Goal: Information Seeking & Learning: Learn about a topic

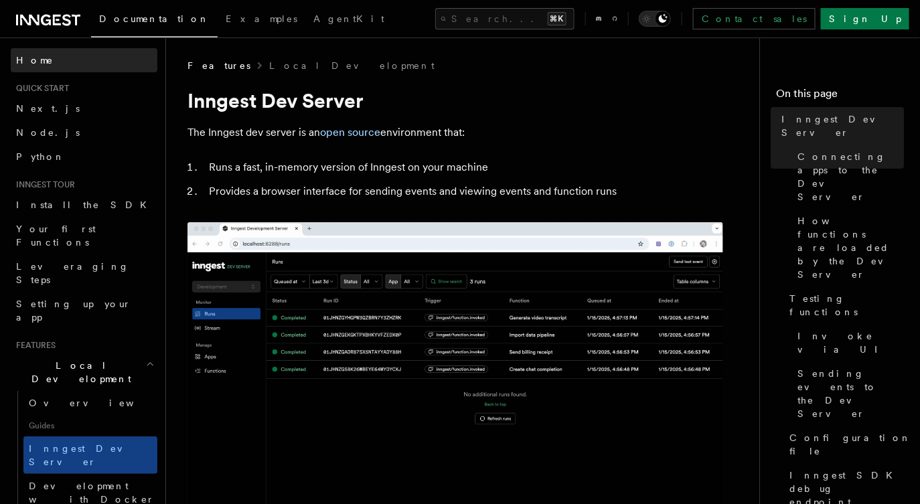
click at [54, 54] on link "Home" at bounding box center [84, 60] width 147 height 24
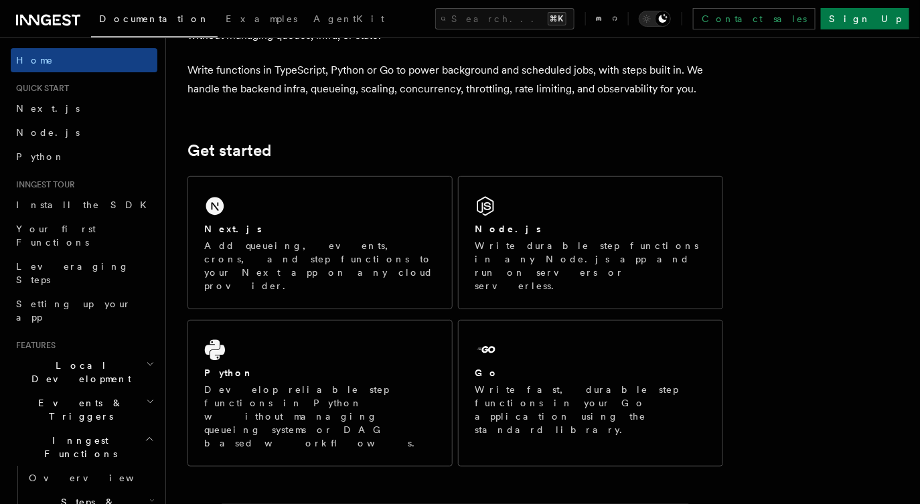
scroll to position [169, 0]
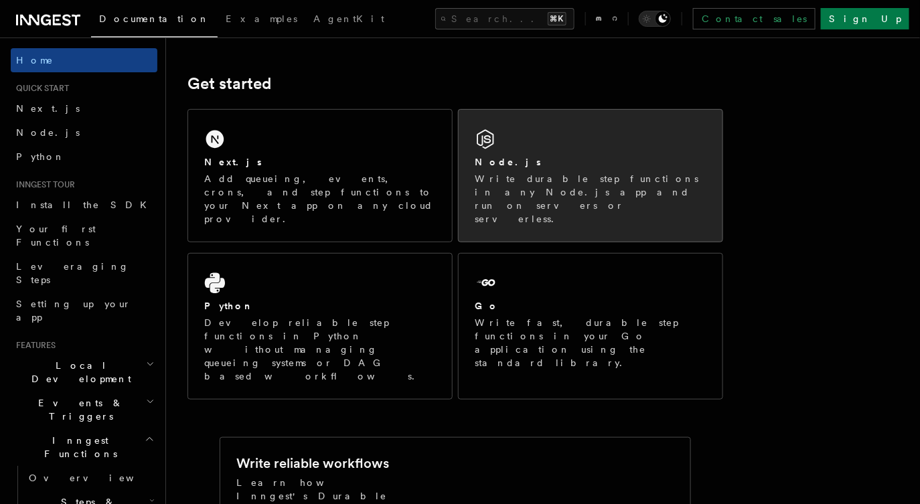
click at [581, 165] on div "Node.js" at bounding box center [591, 162] width 232 height 14
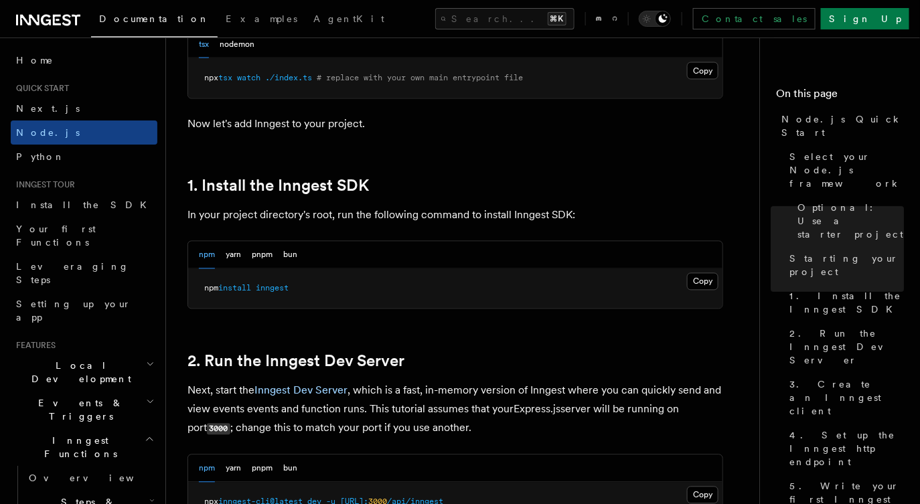
scroll to position [749, 0]
click at [290, 256] on button "bun" at bounding box center [290, 253] width 14 height 27
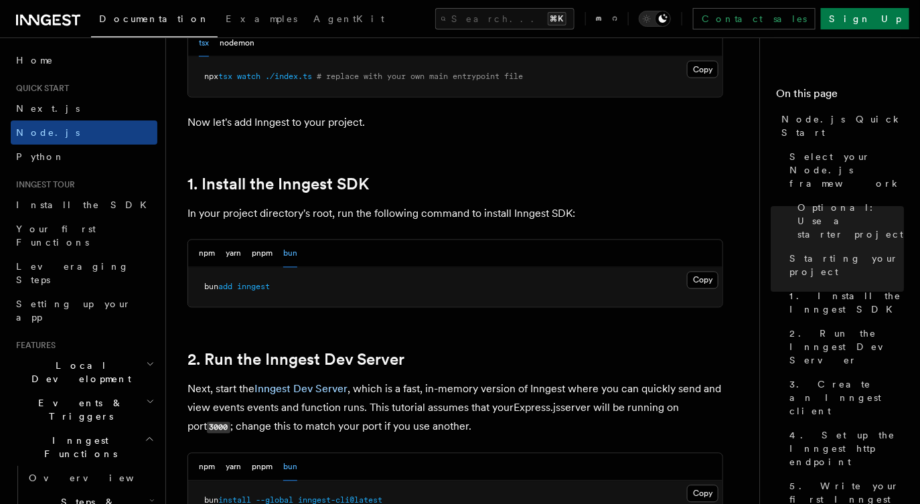
click at [262, 293] on pre "bun add inngest" at bounding box center [455, 288] width 535 height 40
copy article "bun add inngest"
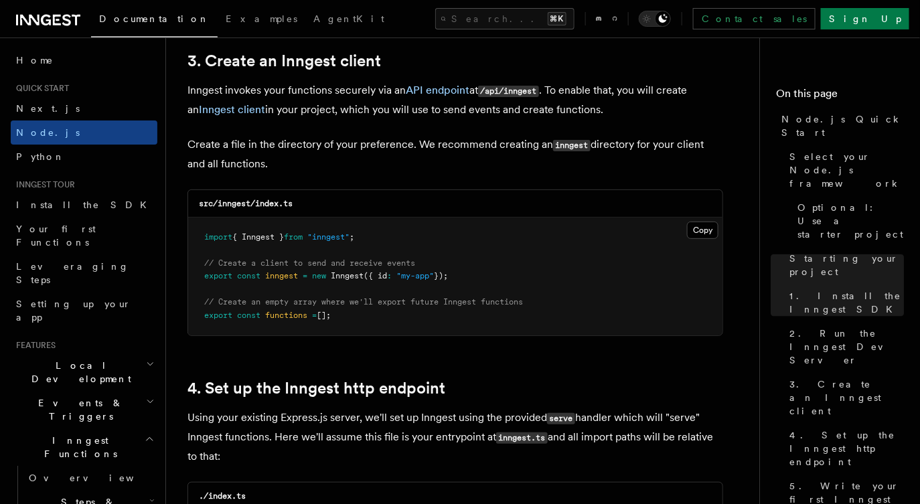
scroll to position [1817, 0]
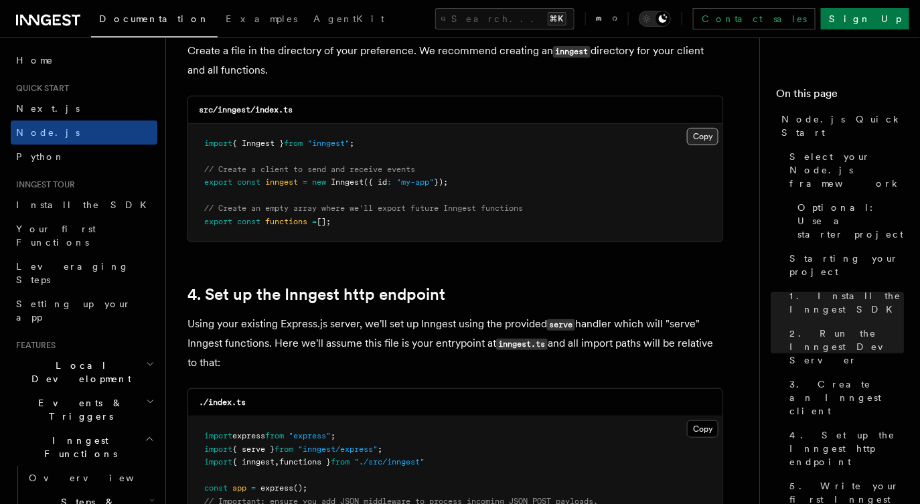
click at [696, 136] on button "Copy Copied" at bounding box center [702, 136] width 31 height 17
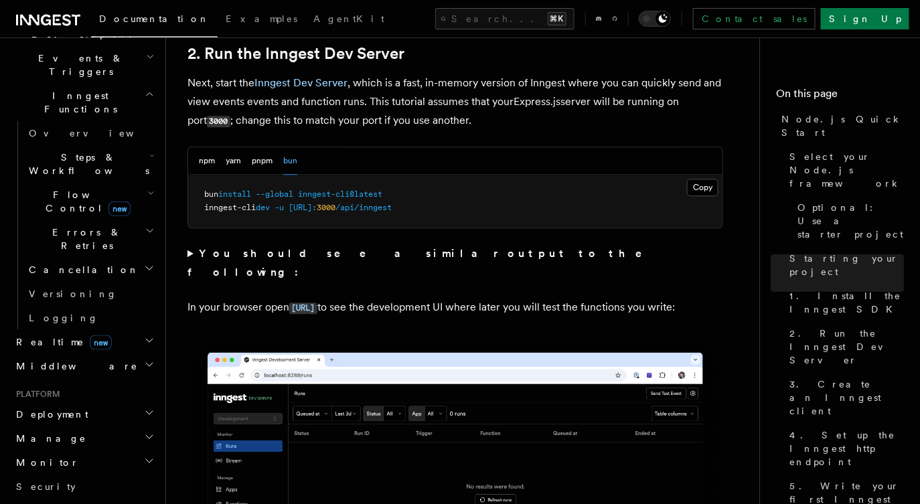
scroll to position [484, 0]
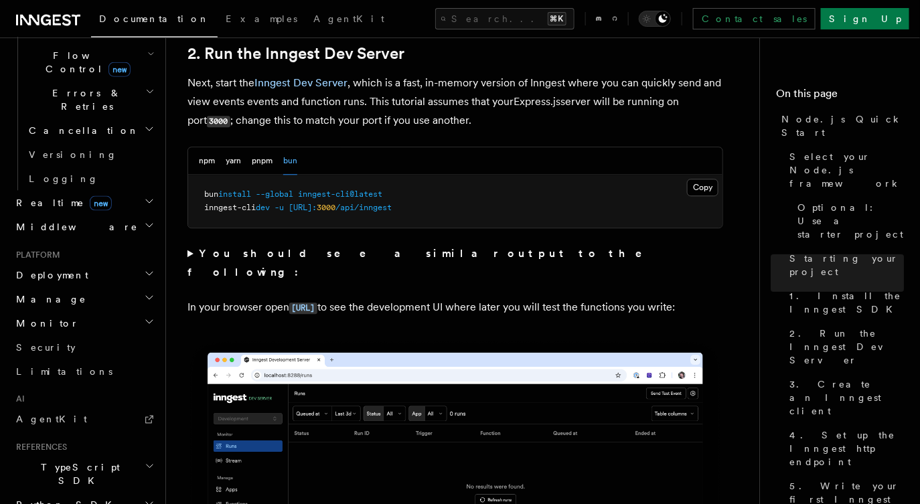
click at [90, 196] on span "new" at bounding box center [101, 203] width 22 height 15
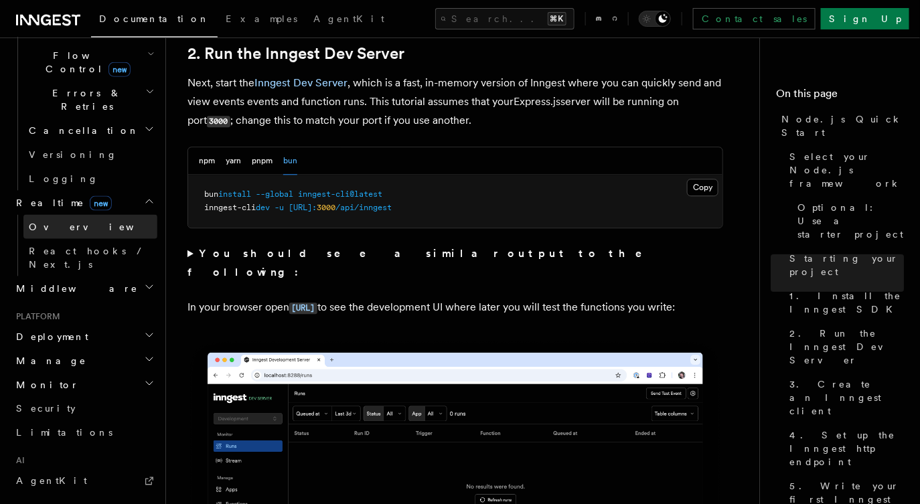
click at [71, 215] on link "Overview" at bounding box center [90, 227] width 134 height 24
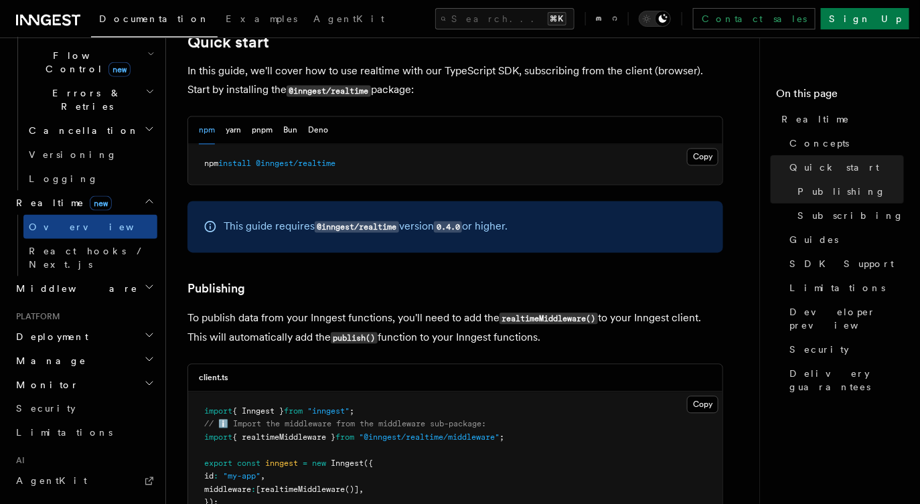
scroll to position [794, 0]
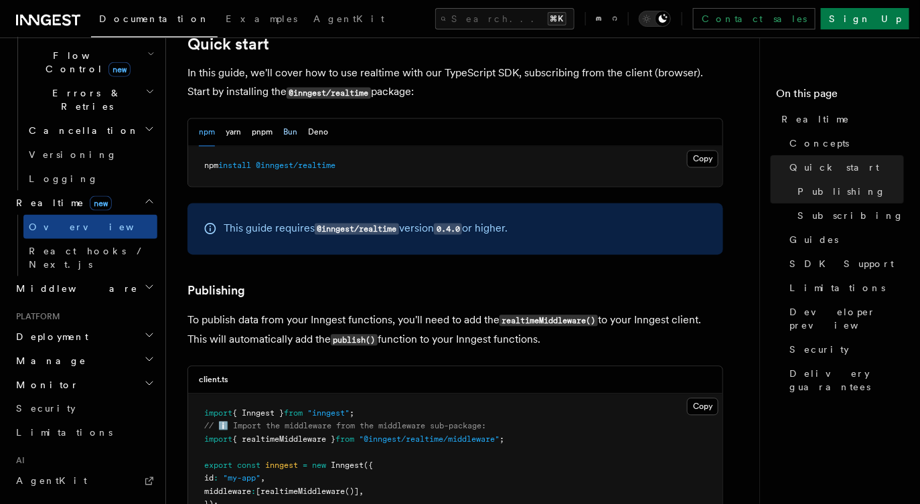
click at [286, 119] on button "Bun" at bounding box center [290, 132] width 14 height 27
click at [292, 161] on span "@inngest/realtime" at bounding box center [277, 165] width 80 height 9
copy article "bun add @inngest/realtime"
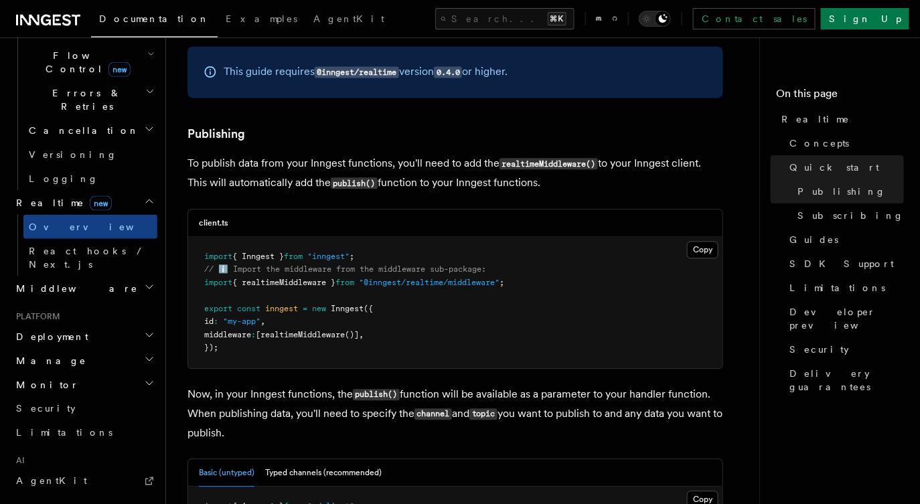
scroll to position [989, 0]
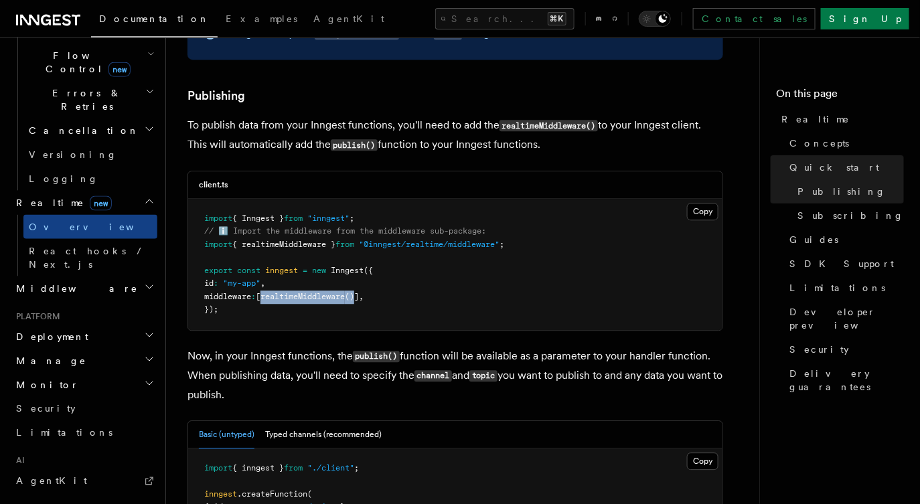
drag, startPoint x: 373, startPoint y: 282, endPoint x: 277, endPoint y: 283, distance: 95.8
click at [277, 292] on span "middleware : [ realtimeMiddleware ()] ," at bounding box center [283, 296] width 159 height 9
copy span "realtimeMiddleware ()"
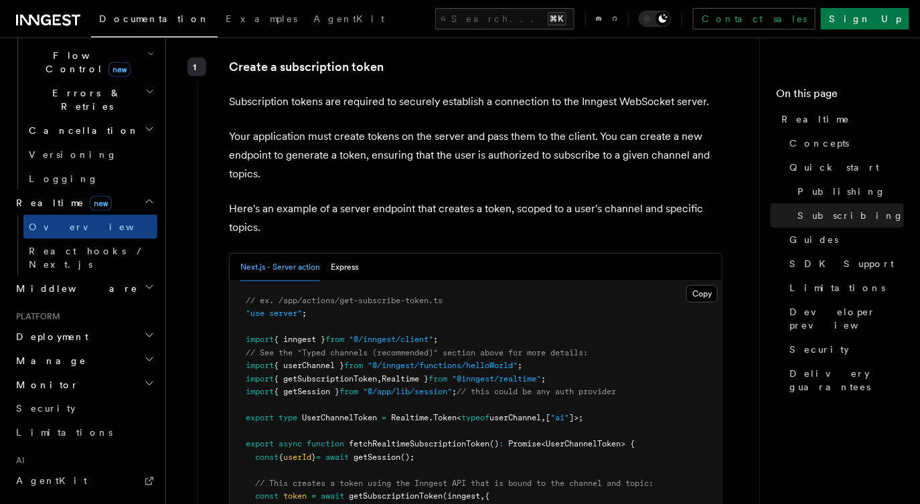
scroll to position [1993, 0]
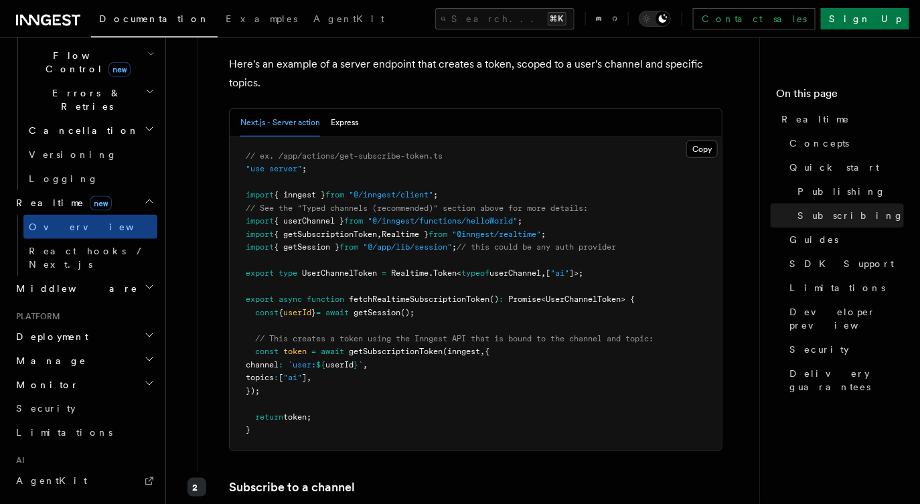
click at [113, 373] on h2 "Monitor" at bounding box center [84, 385] width 147 height 24
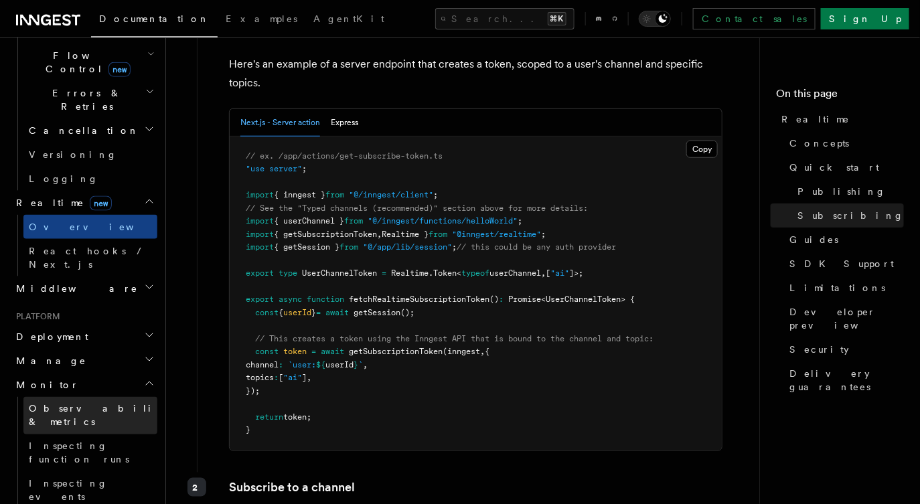
click at [96, 404] on span "Observability & metrics" at bounding box center [98, 416] width 138 height 24
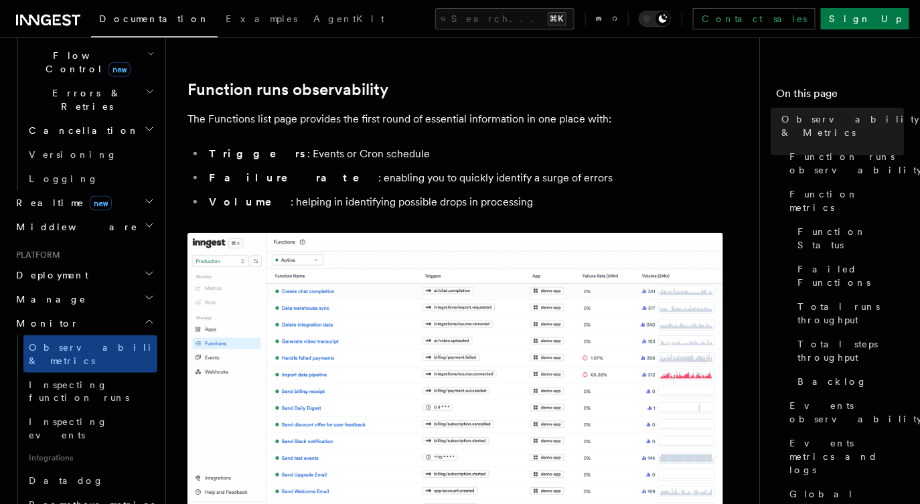
scroll to position [218, 0]
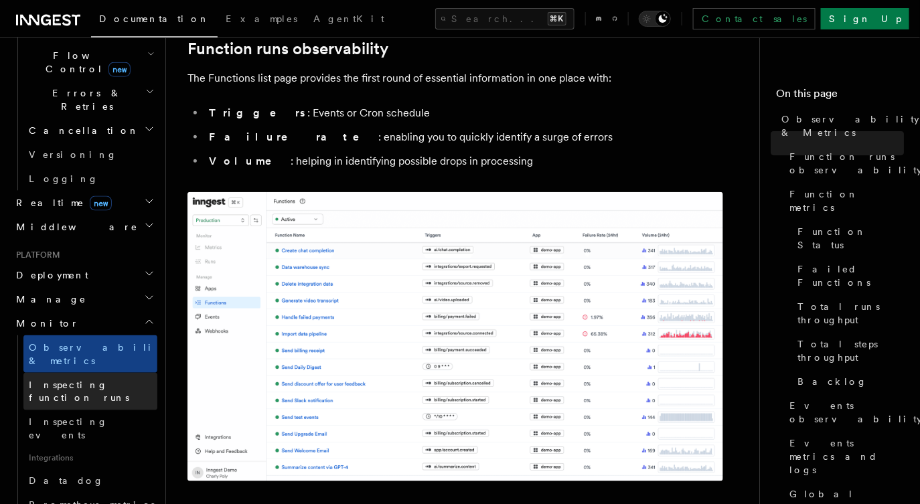
click at [121, 380] on span "Inspecting function runs" at bounding box center [79, 392] width 100 height 24
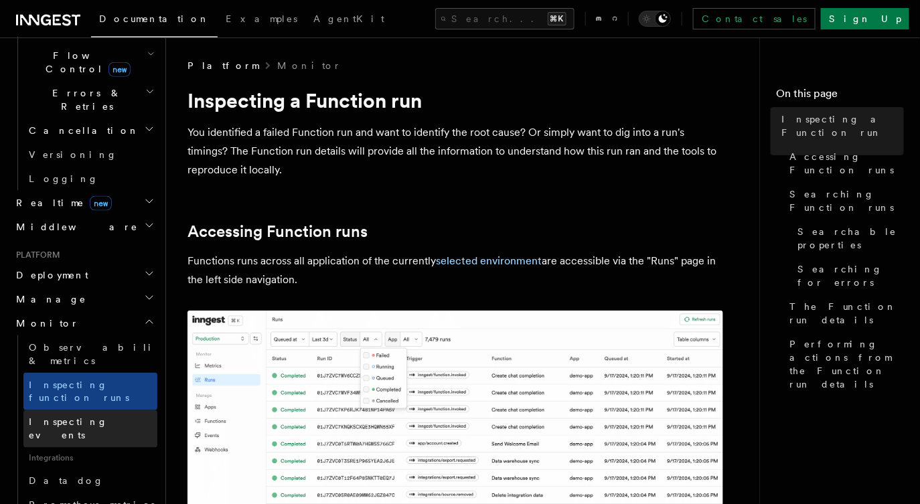
click at [117, 411] on link "Inspecting events" at bounding box center [90, 430] width 134 height 38
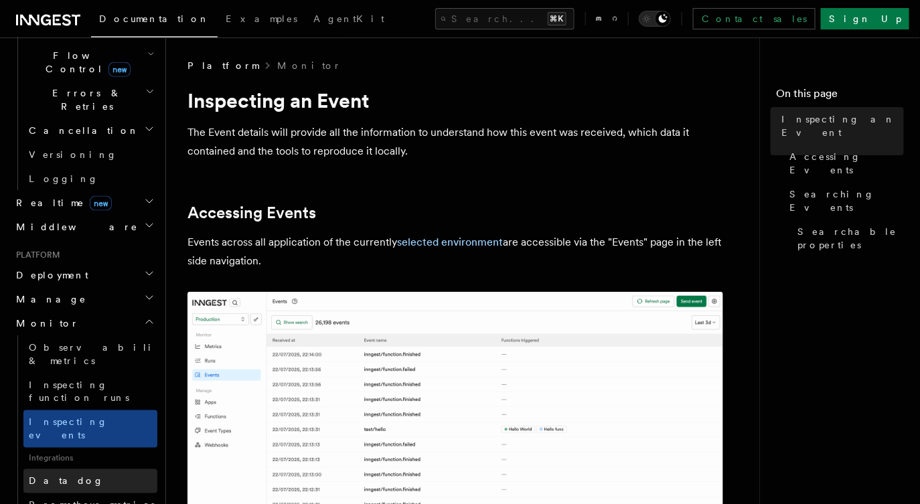
click at [106, 470] on link "Datadog" at bounding box center [90, 482] width 134 height 24
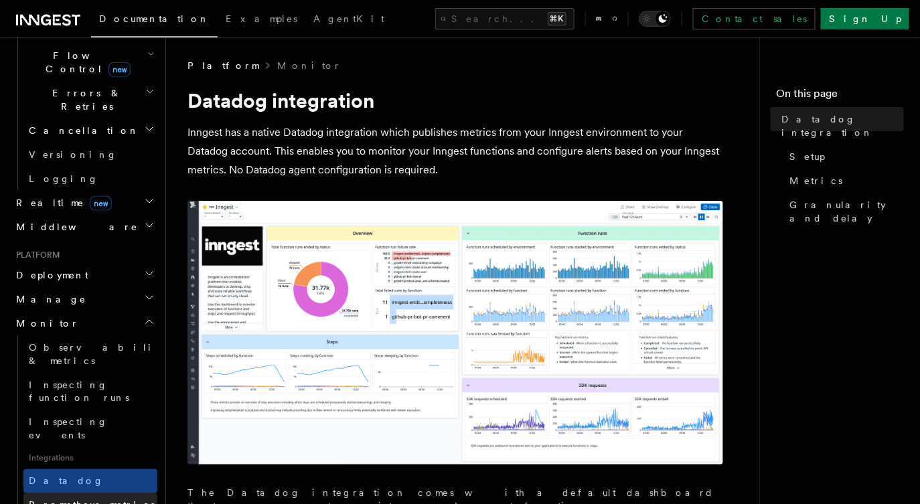
click at [107, 500] on span "Prometheus metrics" at bounding box center [92, 505] width 126 height 11
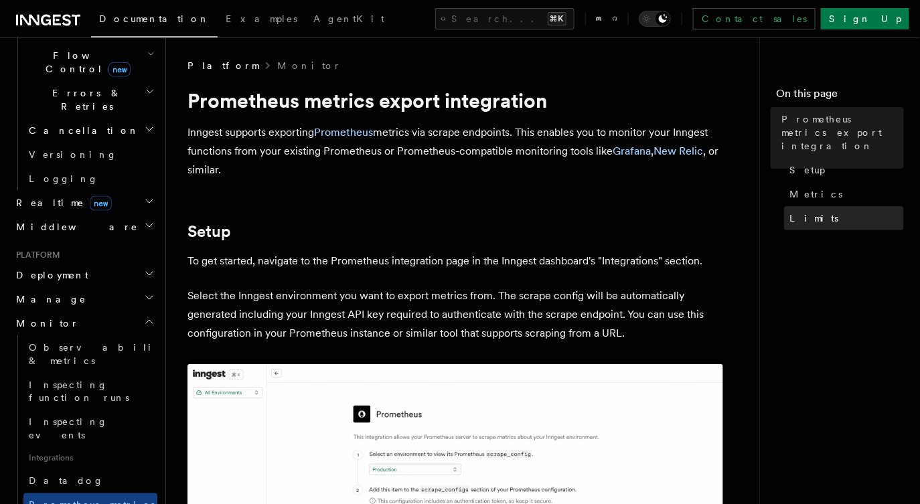
click at [811, 212] on span "Limits" at bounding box center [814, 218] width 49 height 13
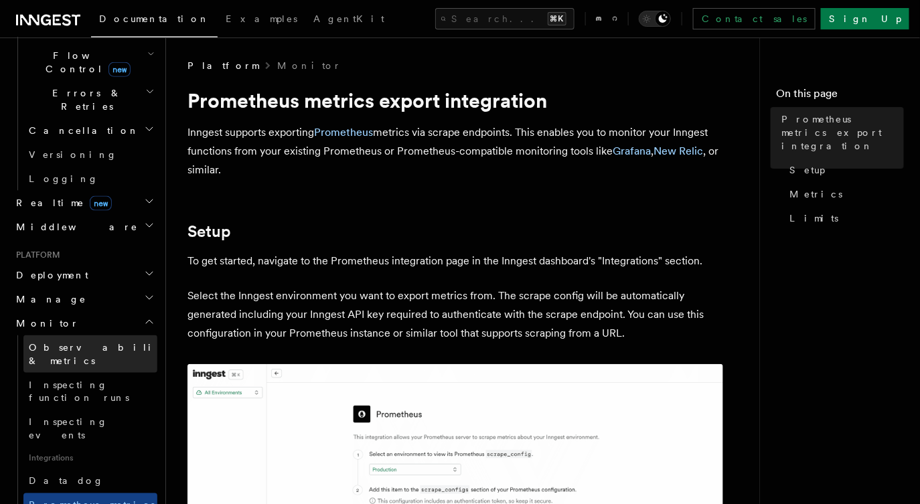
click at [113, 341] on span "Observability & metrics" at bounding box center [98, 354] width 138 height 27
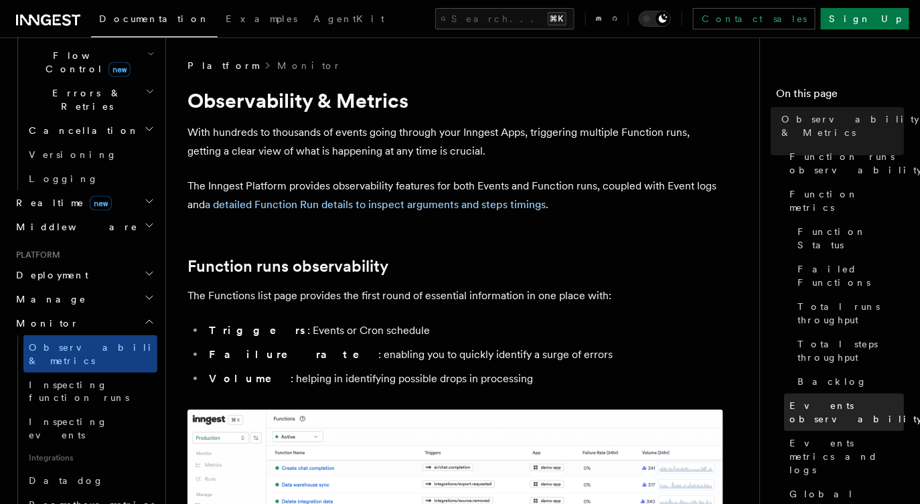
click at [823, 399] on span "Events observability" at bounding box center [856, 412] width 133 height 27
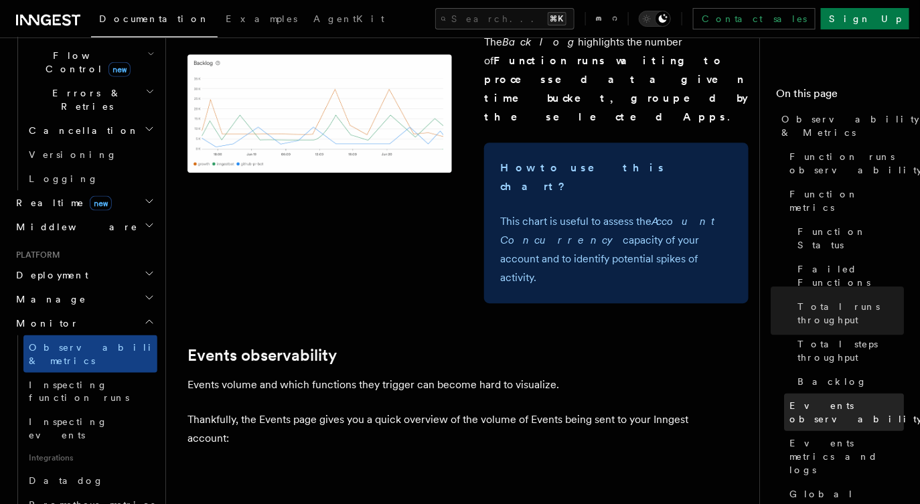
scroll to position [2843, 0]
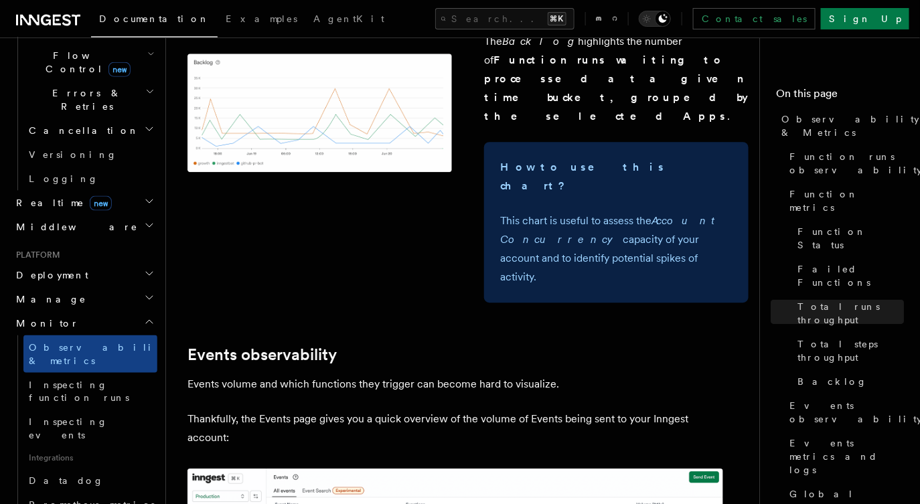
click at [809, 48] on nav "On this page Observability & Metrics Function runs observability Function metri…" at bounding box center [840, 271] width 161 height 467
click at [567, 24] on kbd "⌘K" at bounding box center [557, 18] width 19 height 13
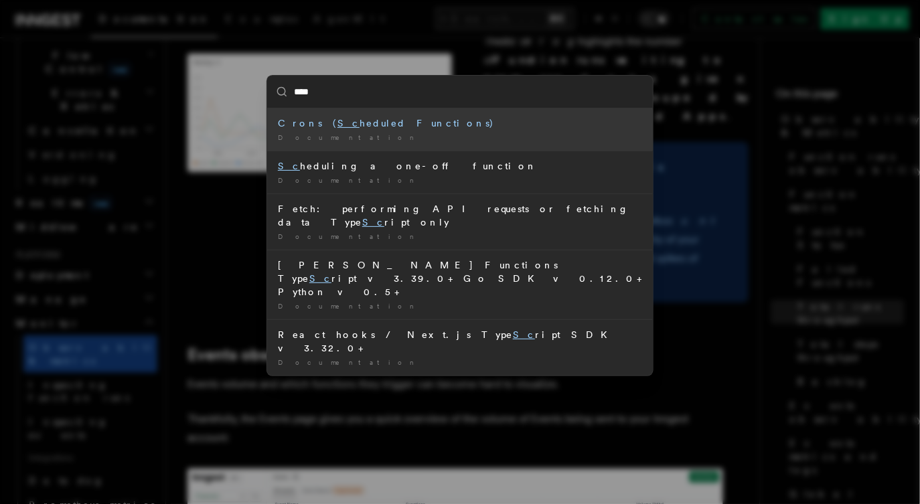
type input "*****"
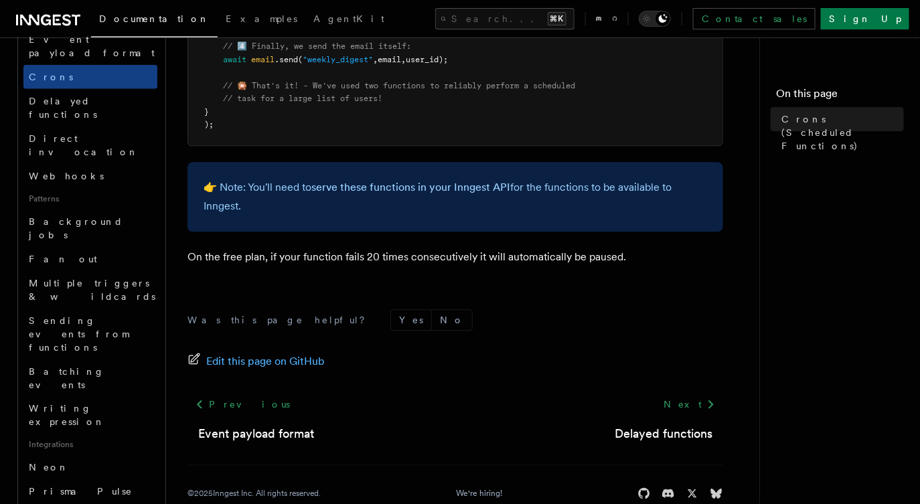
scroll to position [938, 0]
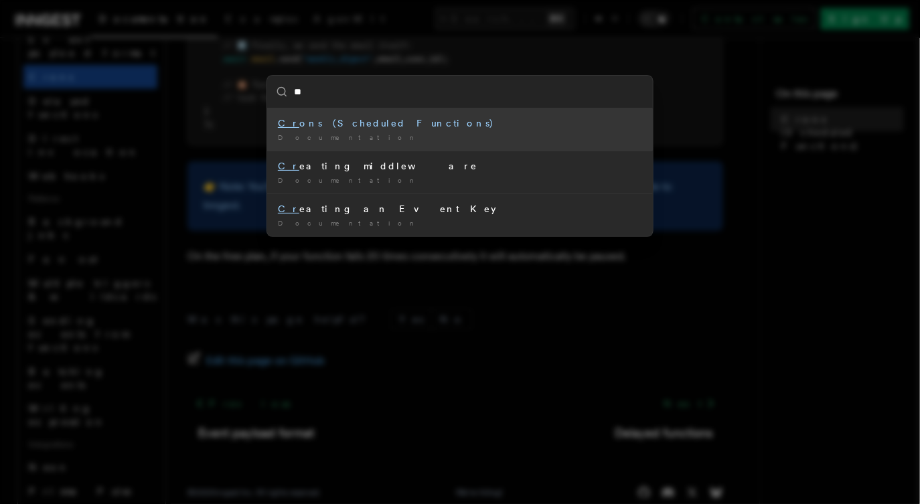
type input "*"
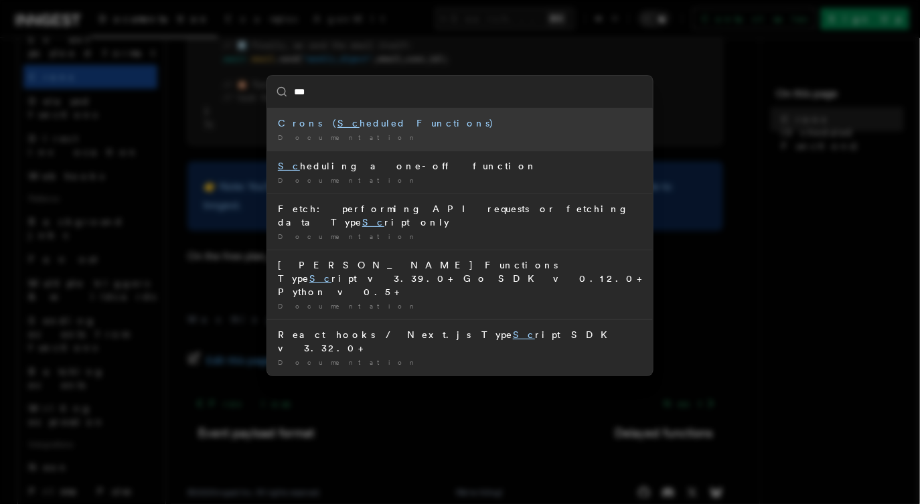
type input "****"
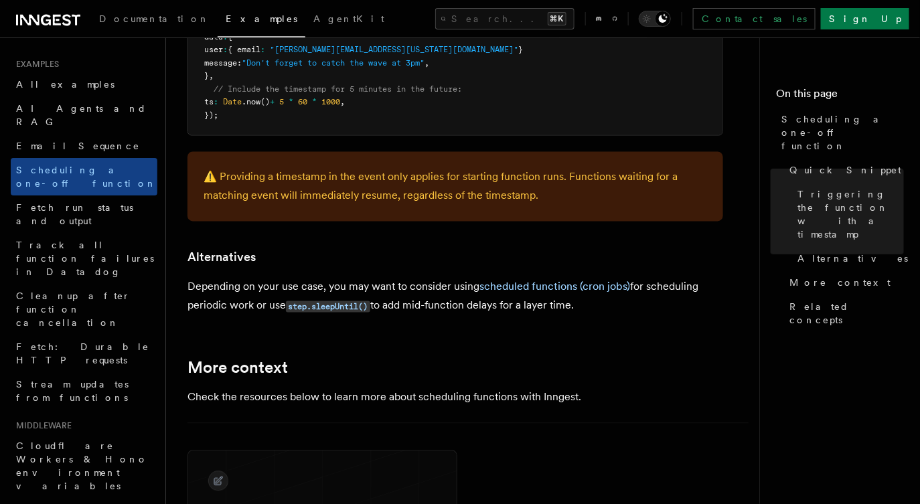
scroll to position [730, 0]
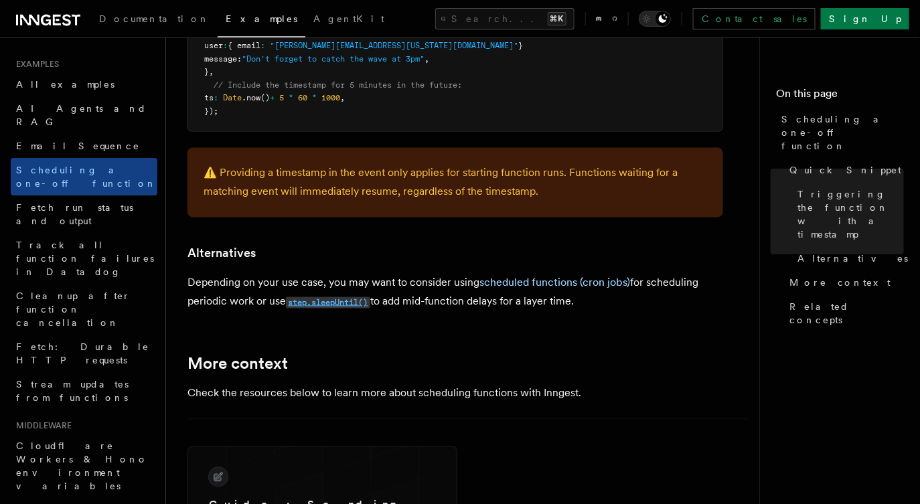
click at [346, 305] on code "step.sleepUntil()" at bounding box center [328, 302] width 84 height 11
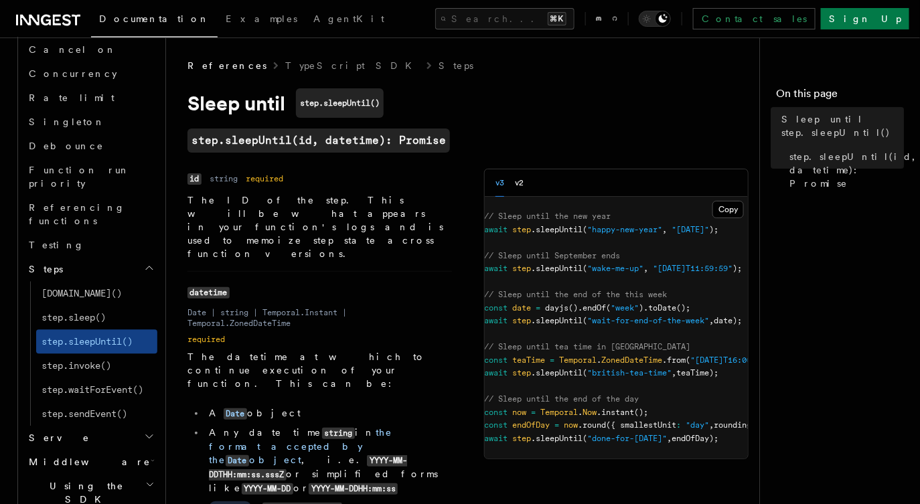
scroll to position [0, 14]
click at [99, 385] on span "step.waitForEvent()" at bounding box center [93, 390] width 102 height 11
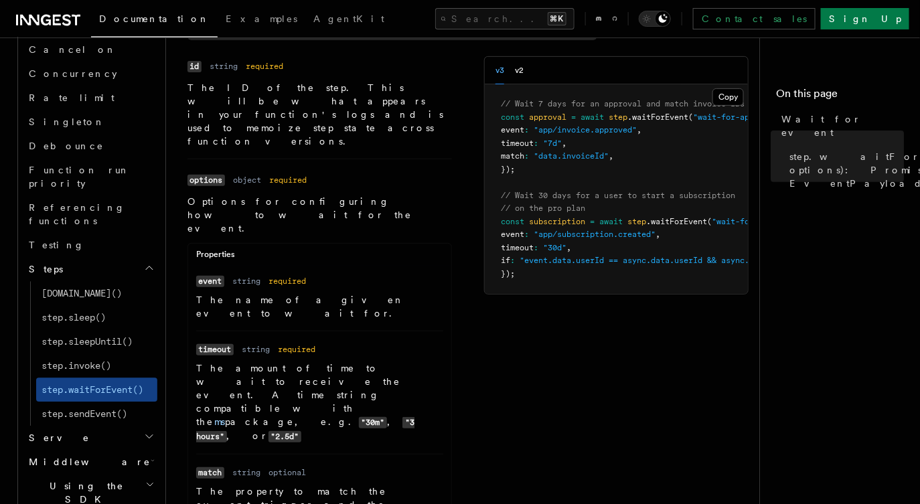
scroll to position [109, 0]
click at [96, 450] on h2 "Middleware" at bounding box center [90, 462] width 134 height 24
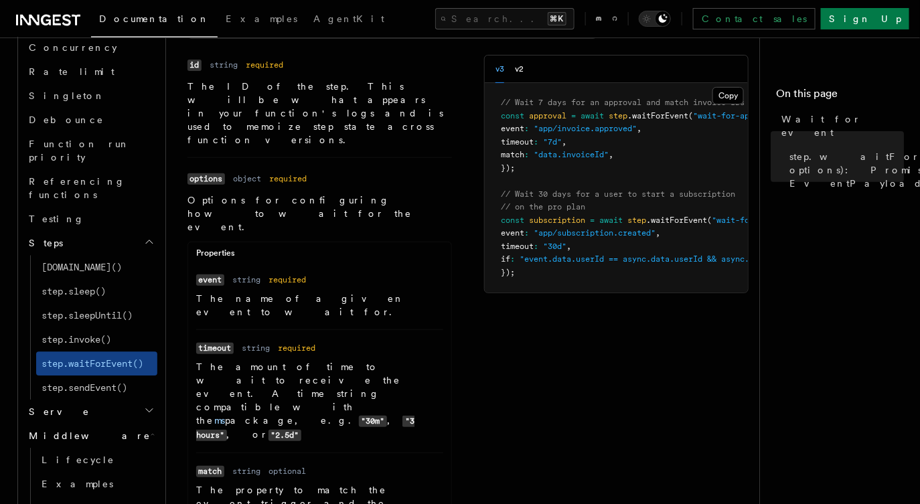
scroll to position [1170, 0]
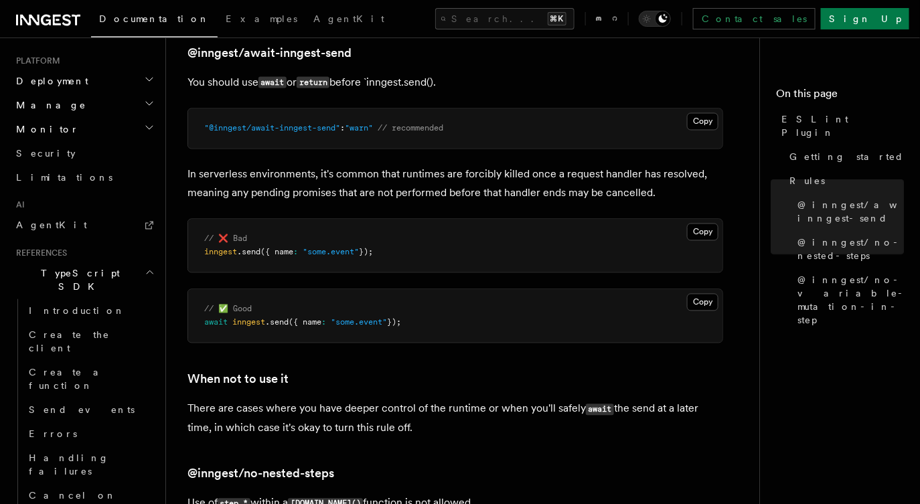
scroll to position [532, 0]
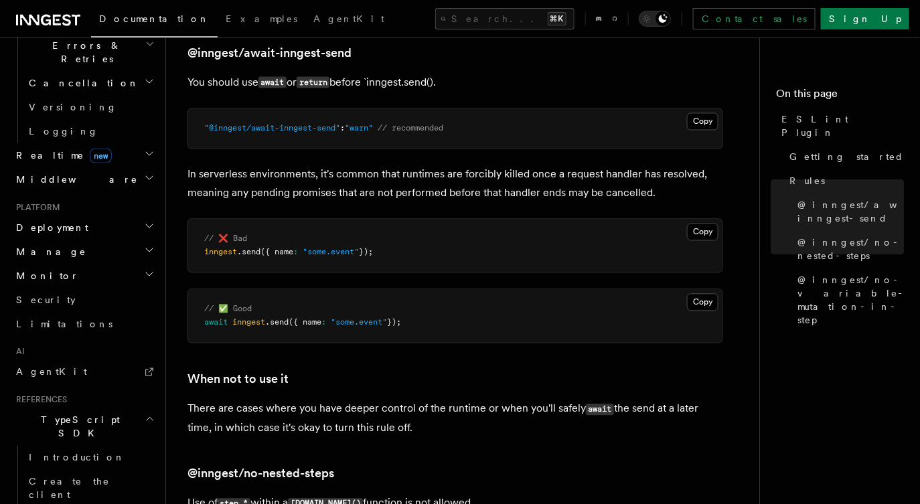
click at [84, 240] on h2 "Manage" at bounding box center [84, 252] width 147 height 24
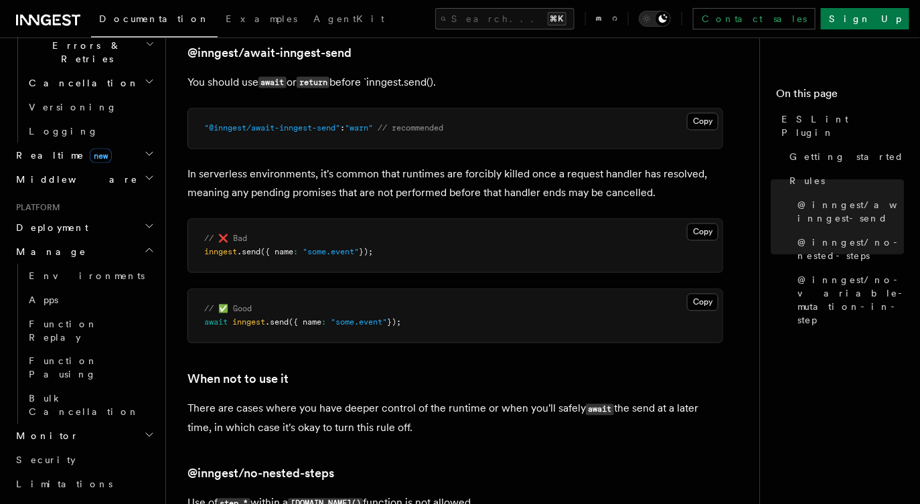
click at [84, 240] on h2 "Manage" at bounding box center [84, 252] width 147 height 24
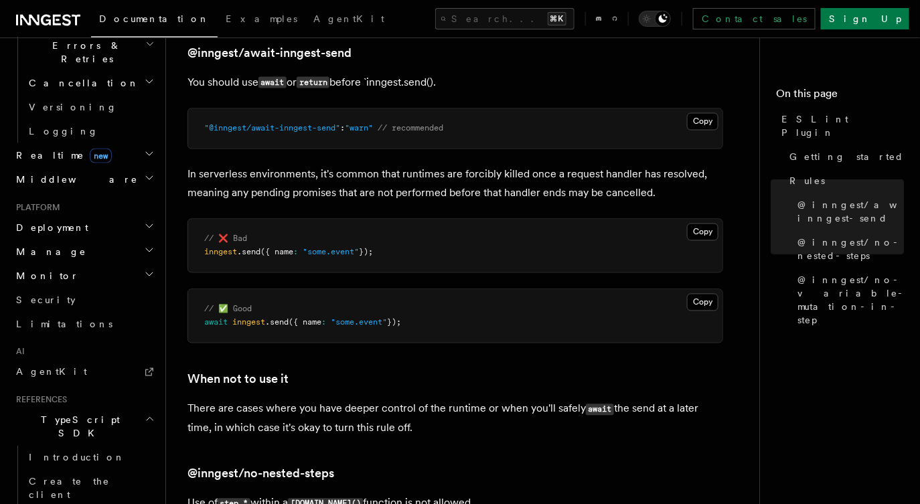
click at [88, 216] on h2 "Deployment" at bounding box center [84, 228] width 147 height 24
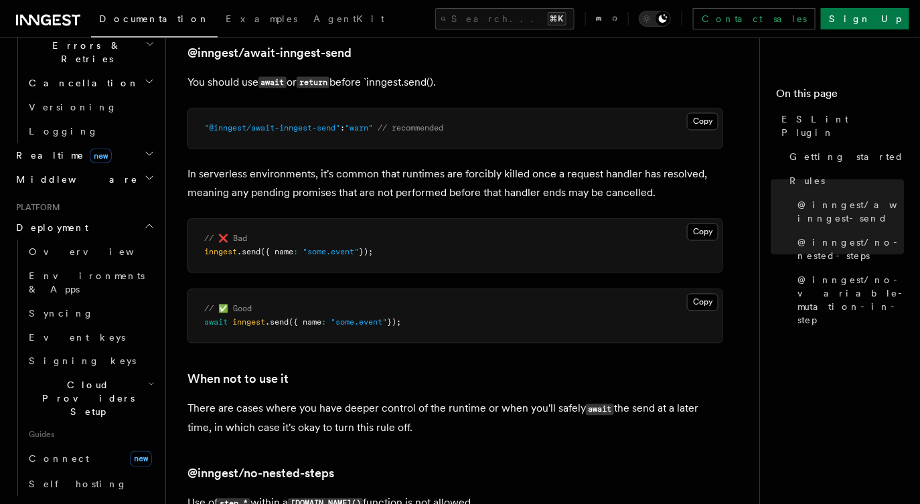
click at [88, 216] on h2 "Deployment" at bounding box center [84, 228] width 147 height 24
